Goal: Task Accomplishment & Management: Complete application form

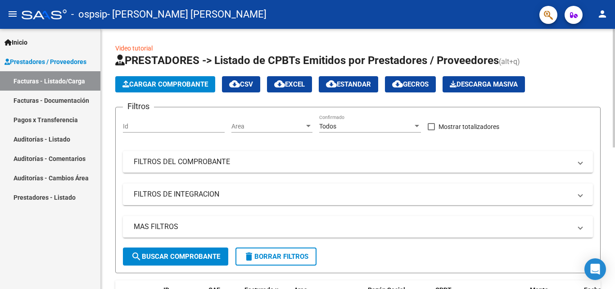
click at [160, 87] on span "Cargar Comprobante" at bounding box center [165, 84] width 86 height 8
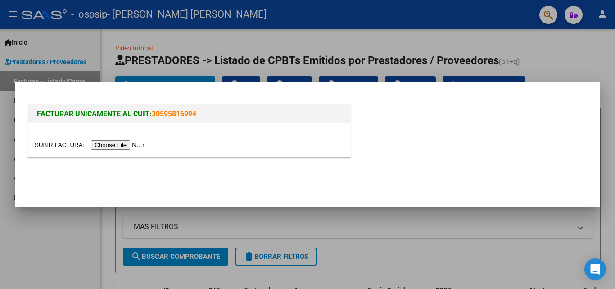
click at [121, 147] on input "file" at bounding box center [92, 144] width 114 height 9
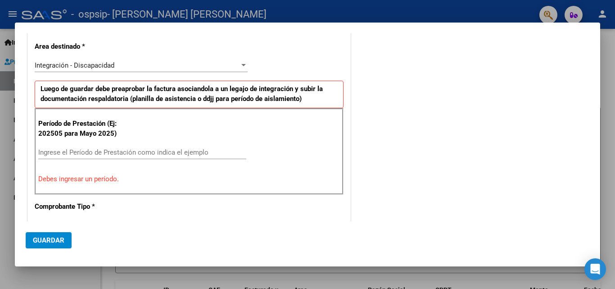
scroll to position [180, 0]
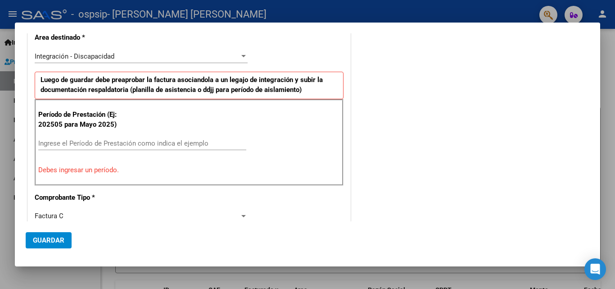
click at [76, 144] on input "Ingrese el Período de Prestación como indica el ejemplo" at bounding box center [142, 143] width 208 height 8
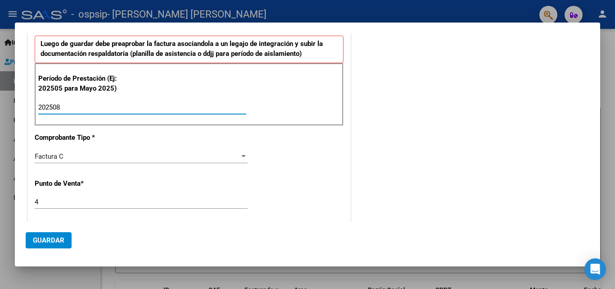
scroll to position [270, 0]
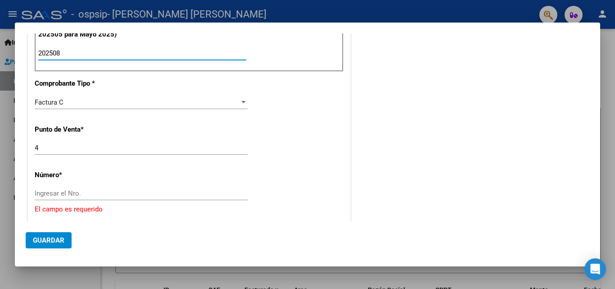
type input "202508"
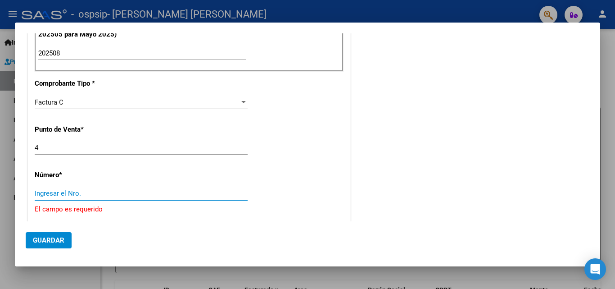
click at [72, 190] on input "Ingresar el Nro." at bounding box center [141, 193] width 213 height 8
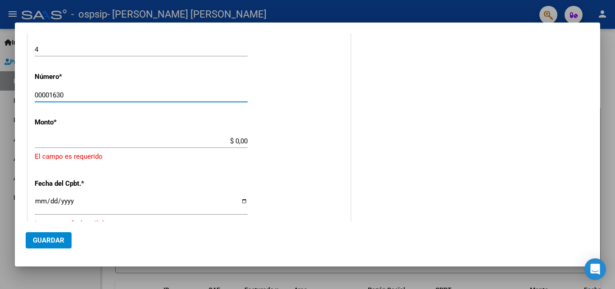
scroll to position [405, 0]
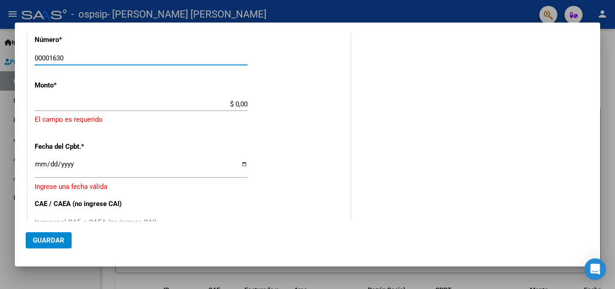
type input "00001630"
click at [243, 102] on input "$ 0,00" at bounding box center [141, 104] width 213 height 8
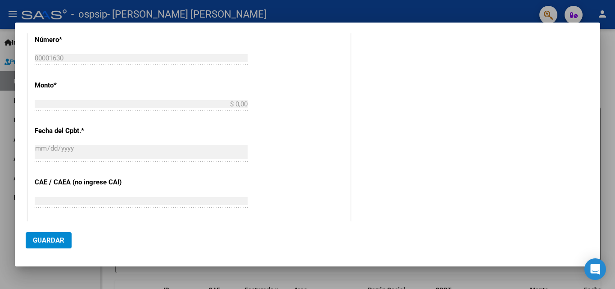
type input "$ 834.310,40"
type input "[DATE]"
type input "75357433797295"
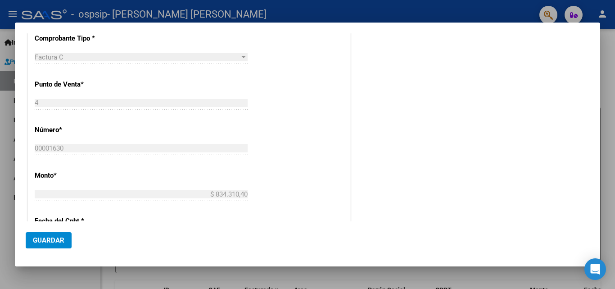
click at [263, 116] on div "CUIT * 20-31164505-7 Ingresar CUIT ANALISIS PRESTADOR [PERSON_NAME] [PERSON_NAM…" at bounding box center [189, 137] width 322 height 678
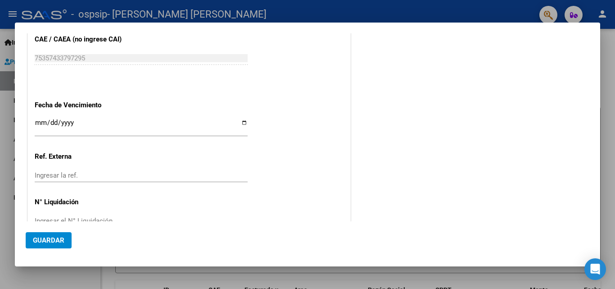
scroll to position [572, 0]
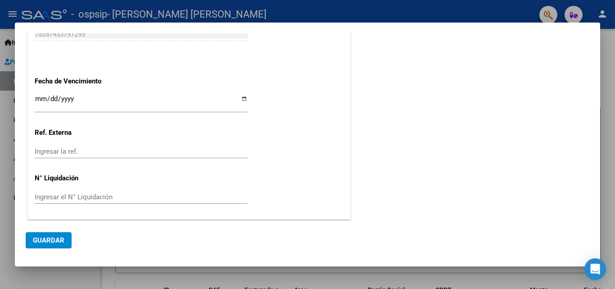
click at [242, 95] on input "Ingresar la fecha" at bounding box center [141, 102] width 213 height 14
click at [243, 100] on input "[DATE]" at bounding box center [141, 102] width 213 height 14
type input "[DATE]"
click at [57, 237] on span "Guardar" at bounding box center [49, 240] width 32 height 8
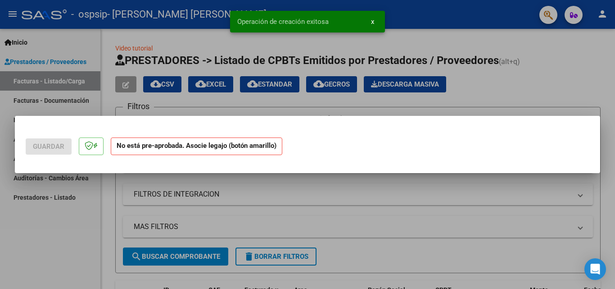
scroll to position [0, 0]
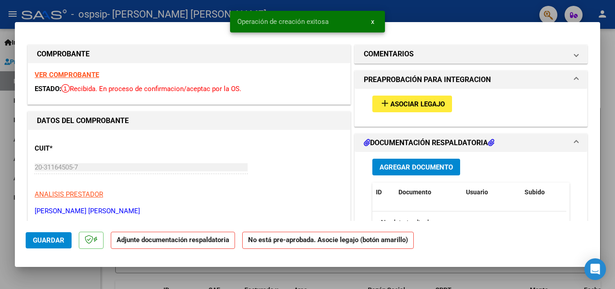
click at [428, 106] on span "Asociar Legajo" at bounding box center [417, 104] width 54 height 8
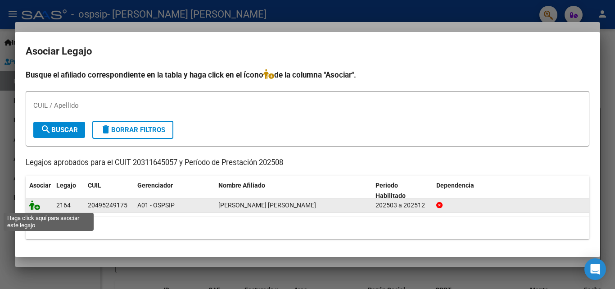
click at [36, 206] on icon at bounding box center [34, 205] width 11 height 10
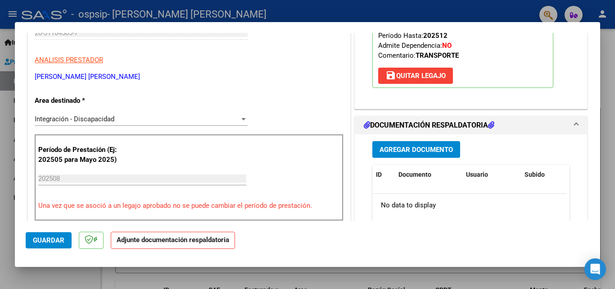
scroll to position [135, 0]
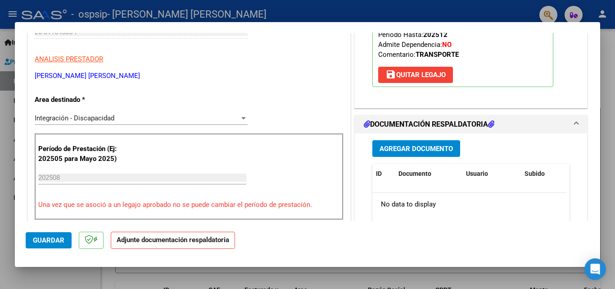
click at [407, 149] on span "Agregar Documento" at bounding box center [416, 149] width 73 height 8
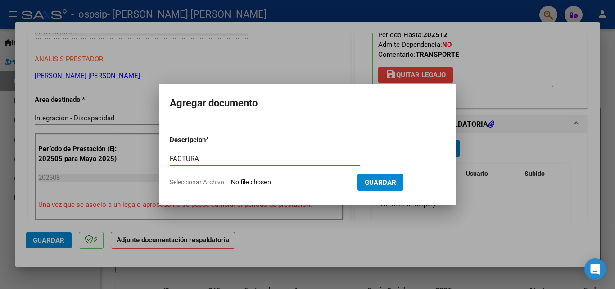
type input "FACTURA"
click at [252, 185] on input "Seleccionar Archivo" at bounding box center [290, 182] width 119 height 9
type input "C:\fakepath\FACTURA [PERSON_NAME].pdf"
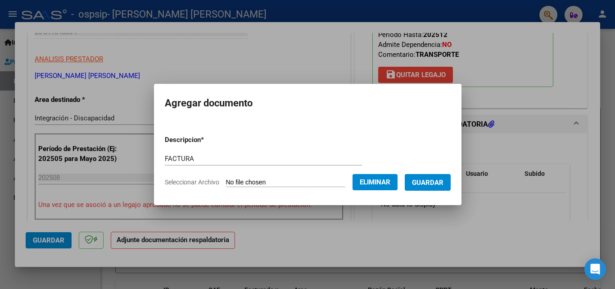
click at [427, 183] on span "Guardar" at bounding box center [428, 182] width 32 height 8
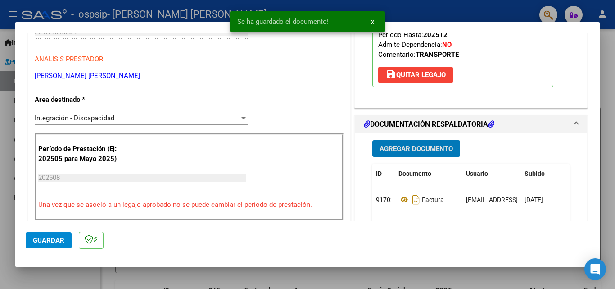
click at [406, 150] on span "Agregar Documento" at bounding box center [416, 149] width 73 height 8
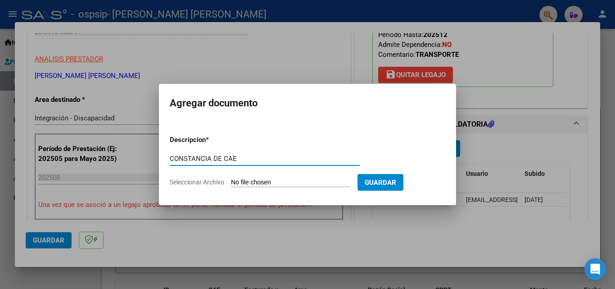
type input "CONSTANCIA DE CAE"
click at [262, 185] on input "Seleccionar Archivo" at bounding box center [290, 182] width 119 height 9
type input "C:\fakepath\CONSTANCIA DE CAE [PERSON_NAME].pdf"
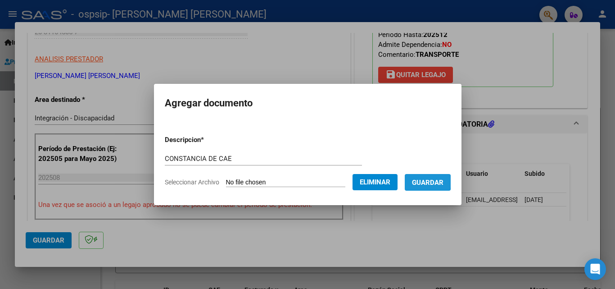
click at [430, 181] on span "Guardar" at bounding box center [428, 182] width 32 height 8
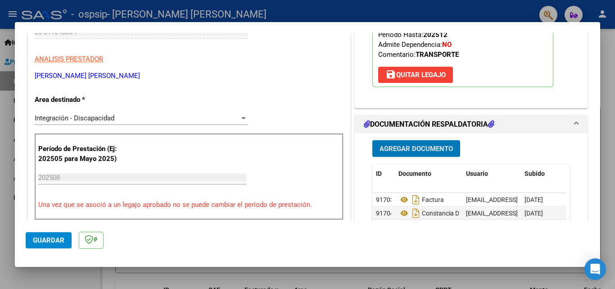
click at [401, 150] on span "Agregar Documento" at bounding box center [416, 149] width 73 height 8
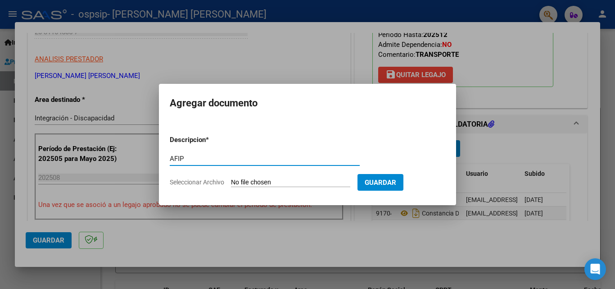
type input "AFIP"
click at [276, 185] on input "Seleccionar Archivo" at bounding box center [290, 182] width 119 height 9
type input "C:\fakepath\CONSTANCIA DE AFIP.pdf"
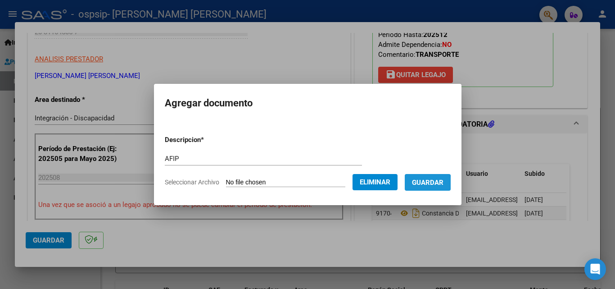
click at [426, 183] on span "Guardar" at bounding box center [428, 182] width 32 height 8
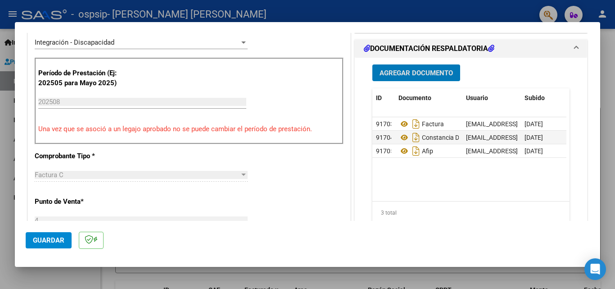
scroll to position [180, 0]
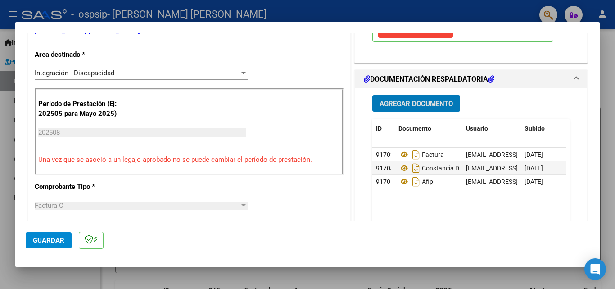
click at [435, 112] on button "Agregar Documento" at bounding box center [416, 103] width 88 height 17
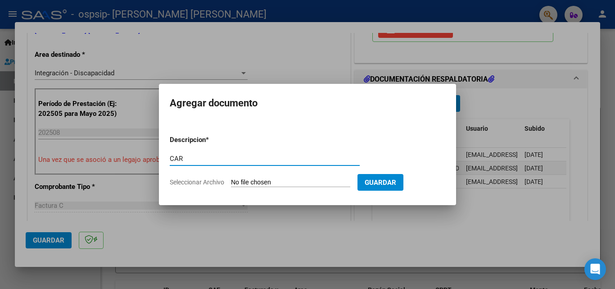
type input "CAR"
click at [263, 184] on input "Seleccionar Archivo" at bounding box center [290, 182] width 119 height 9
click at [289, 181] on input "Seleccionar Archivo" at bounding box center [290, 182] width 119 height 9
type input "C:\fakepath\[PERSON_NAME].pdf"
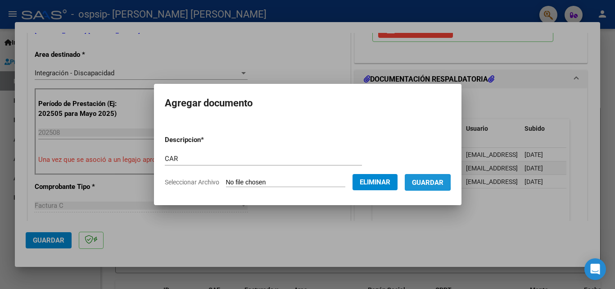
drag, startPoint x: 421, startPoint y: 182, endPoint x: 407, endPoint y: 192, distance: 17.1
click at [421, 183] on button "Guardar" at bounding box center [428, 182] width 46 height 17
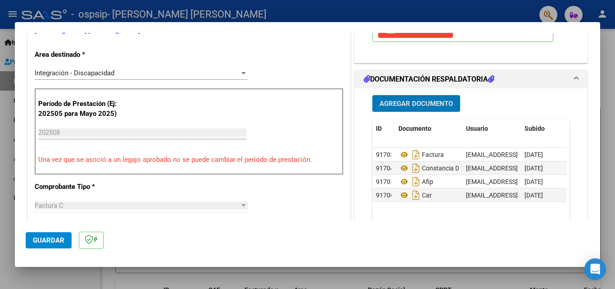
click at [398, 103] on span "Agregar Documento" at bounding box center [416, 104] width 73 height 8
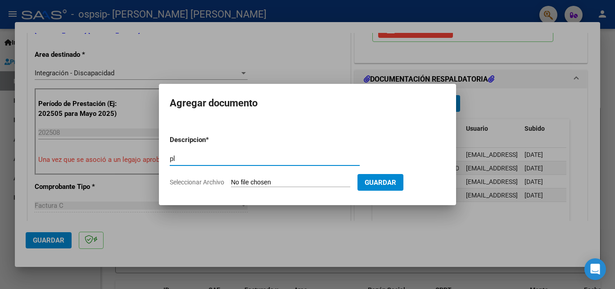
type input "p"
type input "PLANILLLA"
click at [273, 184] on input "Seleccionar Archivo" at bounding box center [290, 182] width 119 height 9
type input "C:\fakepath\PLANILLA [PERSON_NAME].pdf"
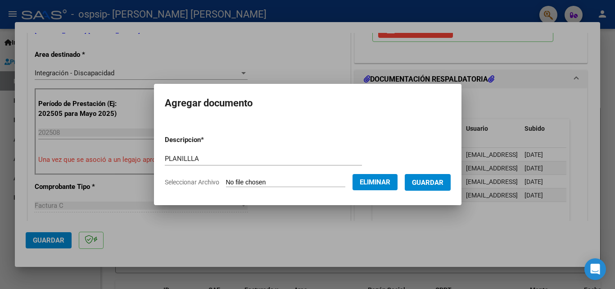
click at [431, 183] on span "Guardar" at bounding box center [428, 182] width 32 height 8
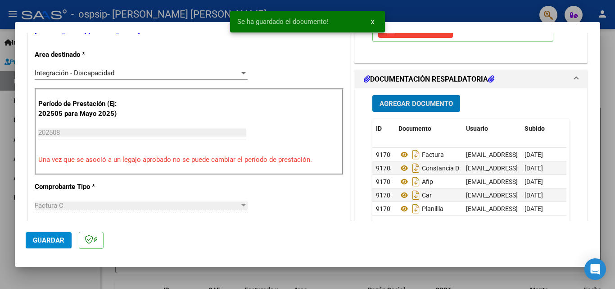
click at [394, 107] on span "Agregar Documento" at bounding box center [416, 104] width 73 height 8
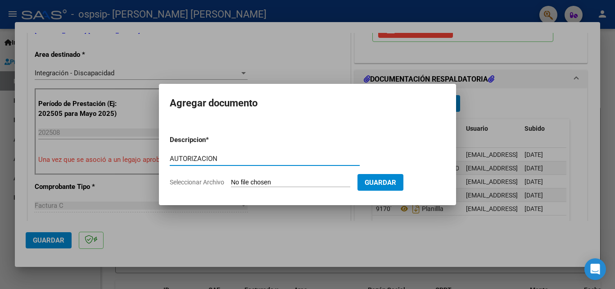
type input "AUTORIZACION"
click at [272, 181] on input "Seleccionar Archivo" at bounding box center [290, 182] width 119 height 9
type input "C:\fakepath\AUTORIZACION [PERSON_NAME].pdf"
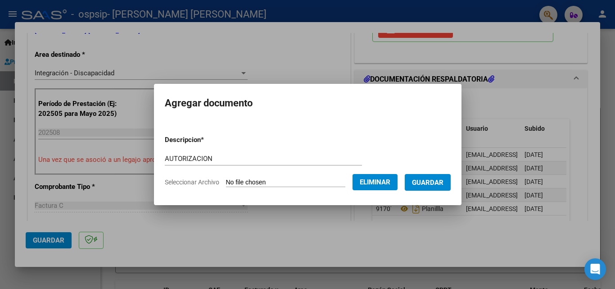
click at [444, 184] on span "Guardar" at bounding box center [428, 182] width 32 height 8
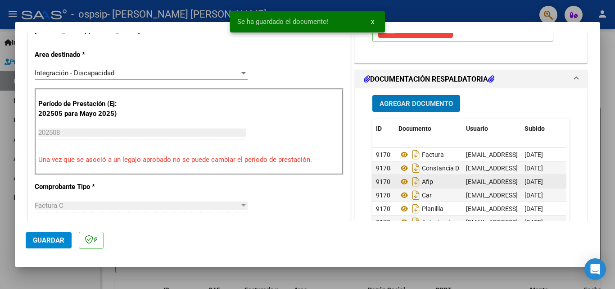
scroll to position [7, 0]
click at [43, 241] on span "Guardar" at bounding box center [49, 240] width 32 height 8
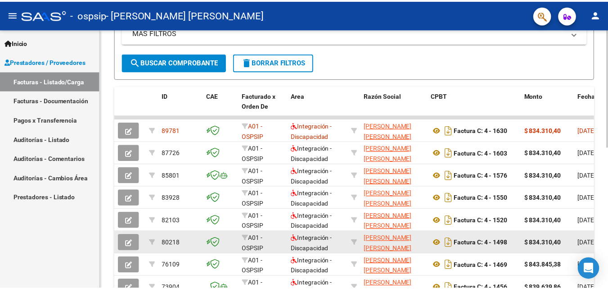
scroll to position [180, 0]
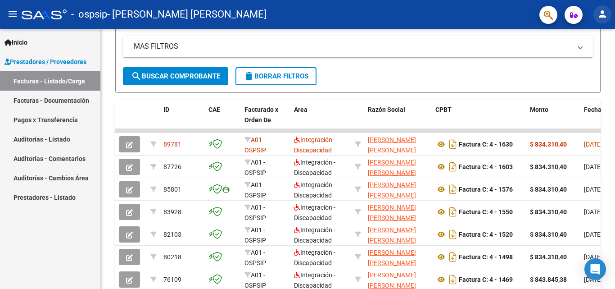
click at [602, 20] on button "person" at bounding box center [602, 14] width 18 height 18
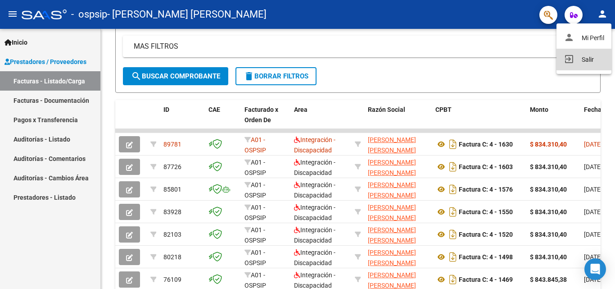
click at [592, 63] on button "exit_to_app Salir" at bounding box center [584, 60] width 55 height 22
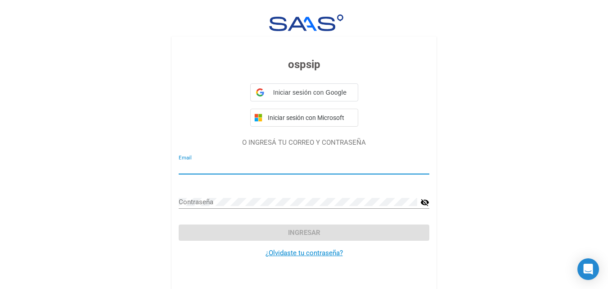
type input "[EMAIL_ADDRESS][DOMAIN_NAME]"
